Goal: Transaction & Acquisition: Book appointment/travel/reservation

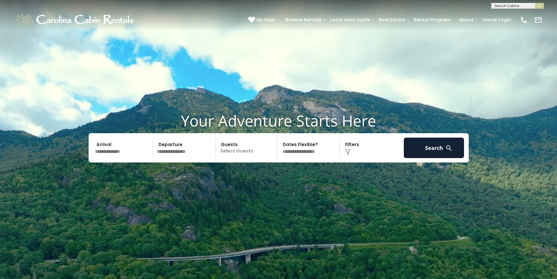
click at [117, 156] on input "text" at bounding box center [123, 147] width 61 height 20
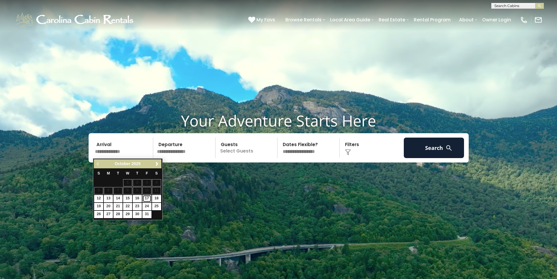
click at [145, 197] on link "17" at bounding box center [146, 198] width 9 height 7
type input "********"
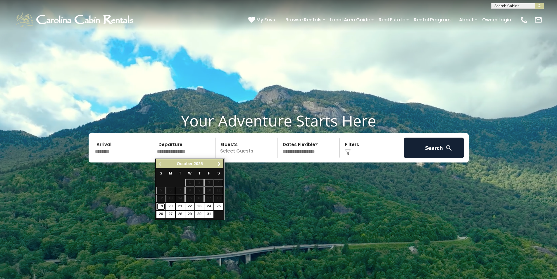
click at [162, 205] on link "19" at bounding box center [160, 206] width 9 height 7
type input "********"
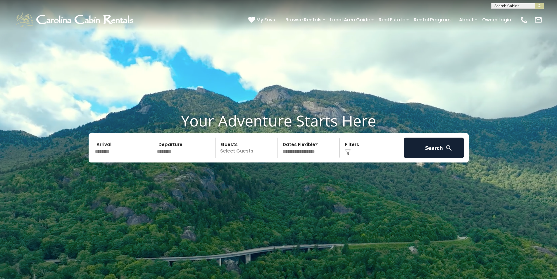
click at [235, 154] on p "Select Guests" at bounding box center [247, 147] width 60 height 20
click at [275, 172] on span "+" at bounding box center [275, 172] width 2 height 6
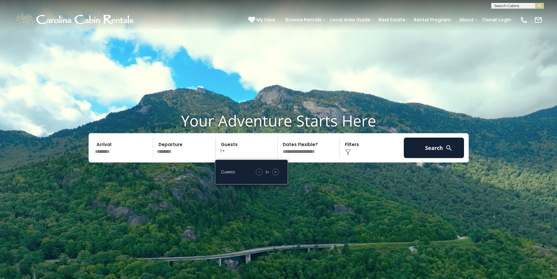
click at [276, 172] on span "+" at bounding box center [275, 172] width 2 height 6
click at [460, 150] on button "Search" at bounding box center [434, 147] width 61 height 20
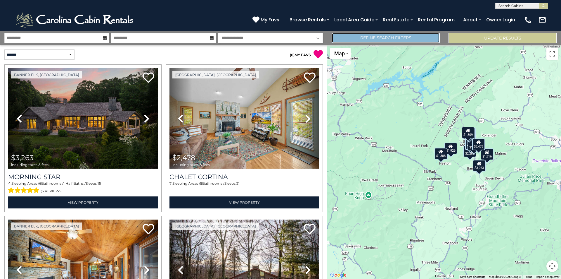
click at [361, 37] on link "Refine Search Filters" at bounding box center [386, 38] width 108 height 10
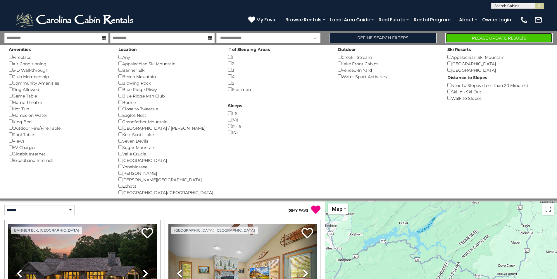
click at [498, 34] on button "Please Update Results" at bounding box center [498, 38] width 107 height 10
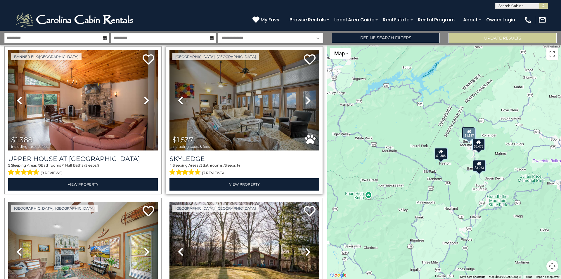
scroll to position [52, 0]
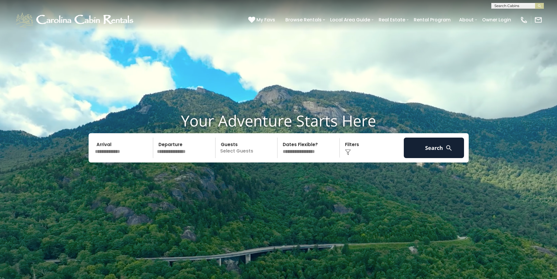
click at [120, 147] on input "text" at bounding box center [123, 147] width 61 height 20
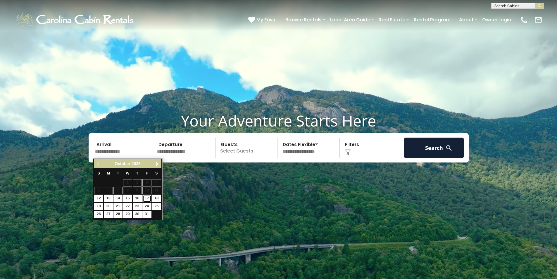
click at [145, 201] on link "17" at bounding box center [146, 198] width 9 height 7
type input "********"
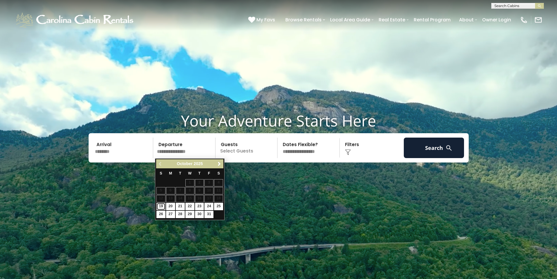
click at [159, 205] on link "19" at bounding box center [160, 206] width 9 height 7
type input "********"
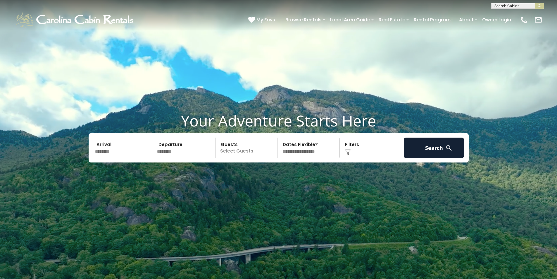
click at [244, 152] on p "Select Guests" at bounding box center [247, 147] width 60 height 20
click at [275, 173] on span "+" at bounding box center [275, 172] width 2 height 6
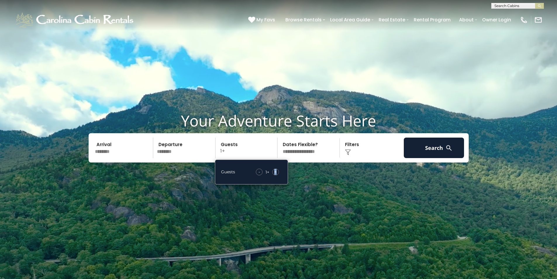
click at [275, 173] on span "+" at bounding box center [275, 172] width 2 height 6
click at [450, 154] on button "Search" at bounding box center [434, 147] width 61 height 20
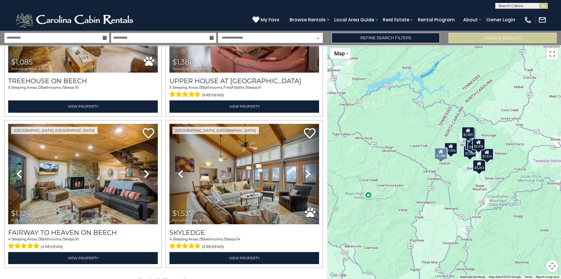
scroll to position [708, 0]
